Goal: Task Accomplishment & Management: Manage account settings

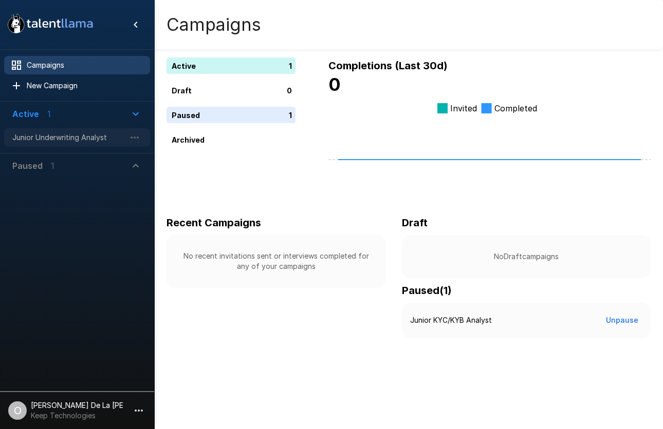
click at [72, 139] on span "Junior Underwriting Analyst" at bounding box center [68, 138] width 113 height 10
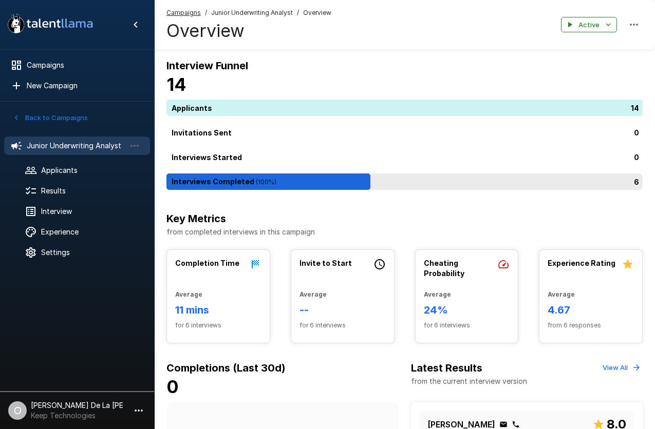
click at [227, 180] on div "6" at bounding box center [406, 182] width 480 height 16
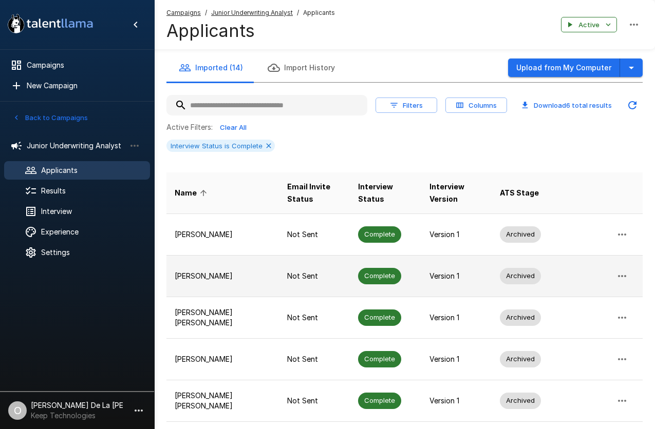
scroll to position [109, 0]
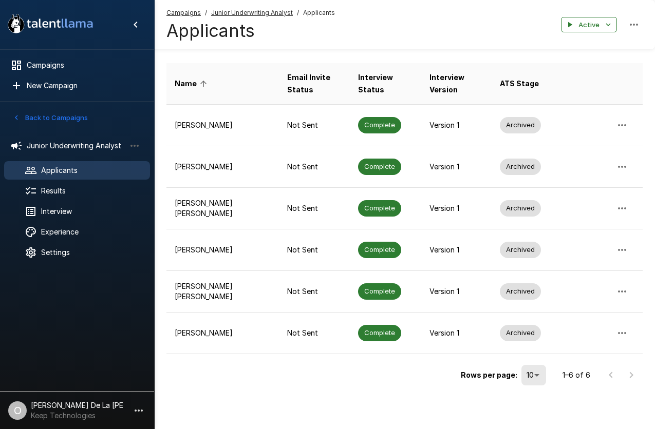
click at [287, 365] on div "Rows per page: 10 ** 1–6 of 6" at bounding box center [404, 371] width 476 height 34
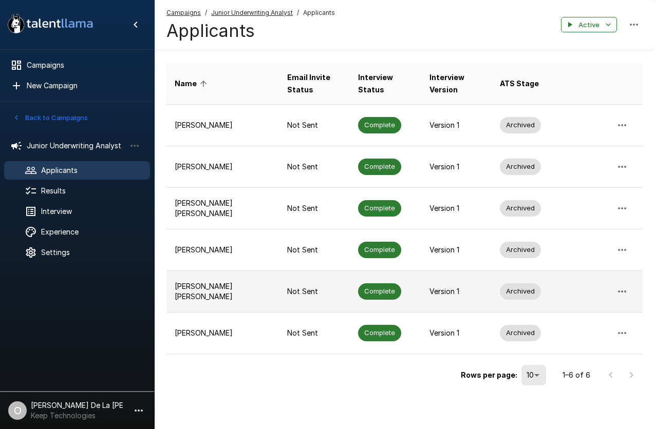
scroll to position [0, 0]
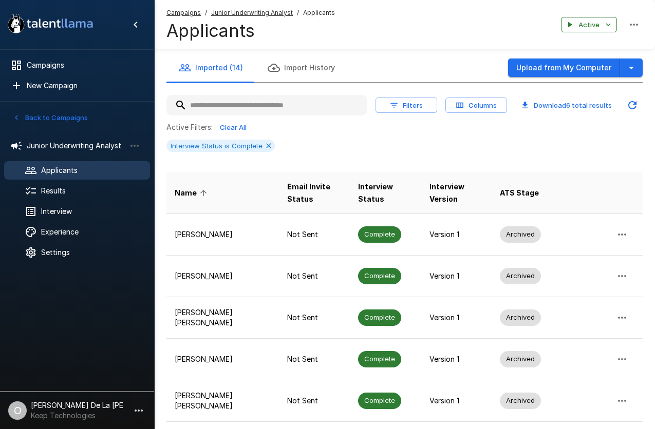
click at [391, 159] on div "Active Filters: Clear All Interview Status is Complete" at bounding box center [404, 140] width 476 height 41
click at [396, 162] on div "Filters Columns Download 6 total results Active Filters: Clear All Interview St…" at bounding box center [404, 291] width 476 height 416
click at [316, 164] on div "Name Email Invite Status Interview Status Interview Version ATS Stage Bautista …" at bounding box center [404, 331] width 476 height 334
click at [76, 196] on div "Results" at bounding box center [77, 191] width 146 height 18
